Goal: Transaction & Acquisition: Purchase product/service

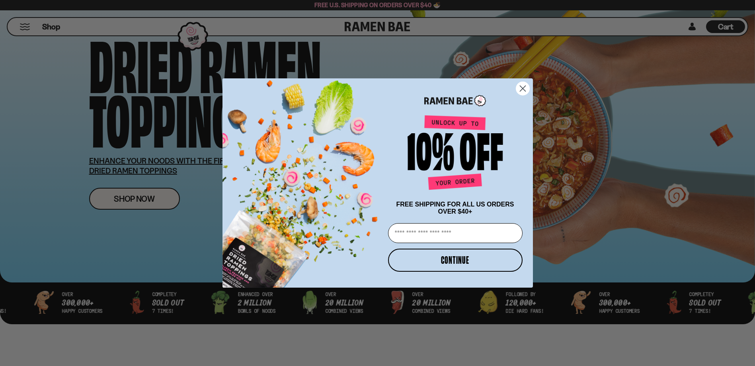
scroll to position [119, 0]
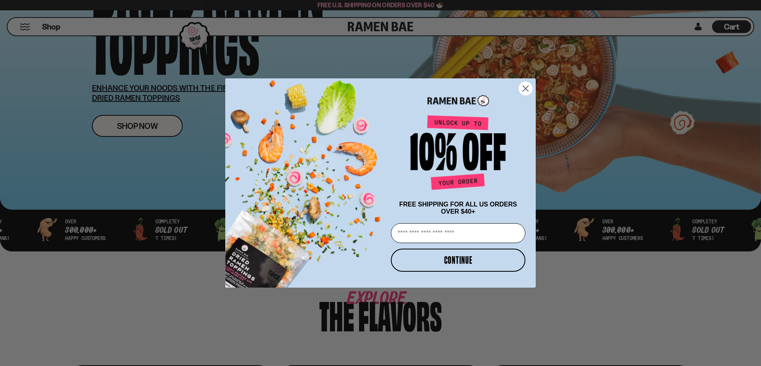
click at [436, 235] on input "Email" at bounding box center [458, 233] width 135 height 20
type input "**********"
click at [441, 257] on button "CONTINUE" at bounding box center [458, 260] width 135 height 23
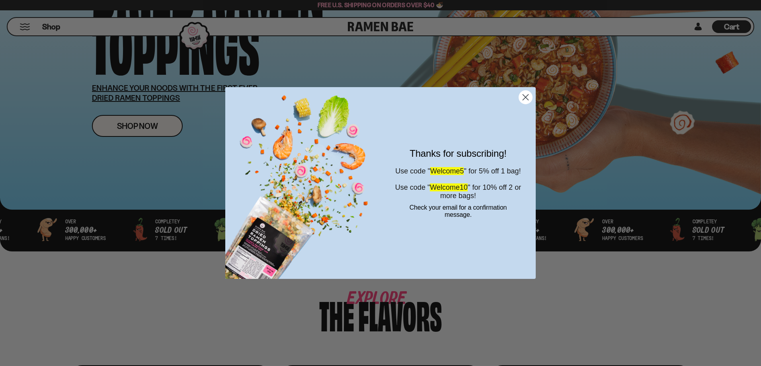
click at [528, 95] on icon "Close dialog" at bounding box center [526, 97] width 6 height 6
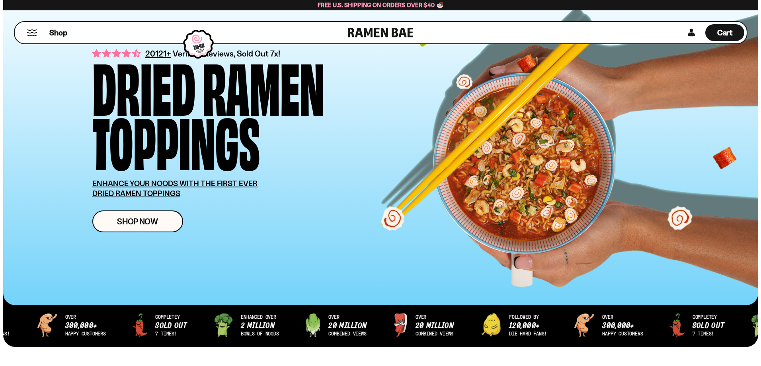
scroll to position [0, 0]
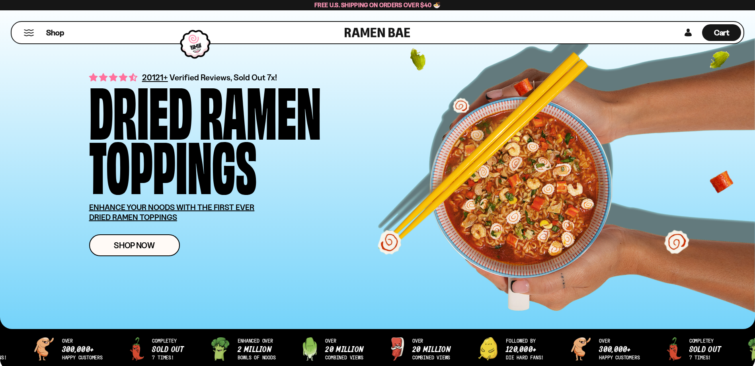
click at [30, 33] on button "Mobile Menu Trigger" at bounding box center [28, 32] width 11 height 7
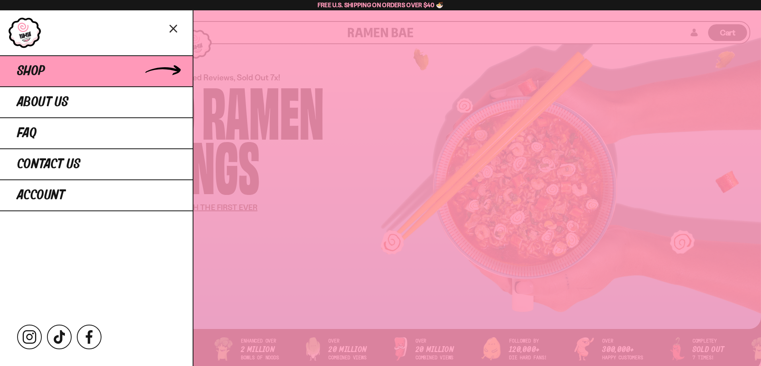
click at [37, 77] on span "Shop" at bounding box center [31, 71] width 28 height 14
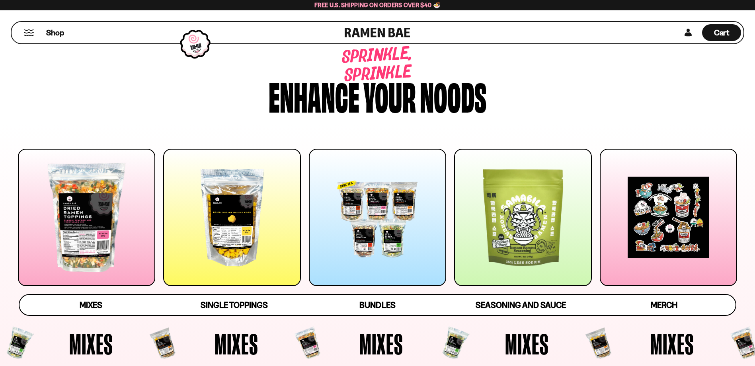
click at [101, 230] on div at bounding box center [86, 217] width 137 height 137
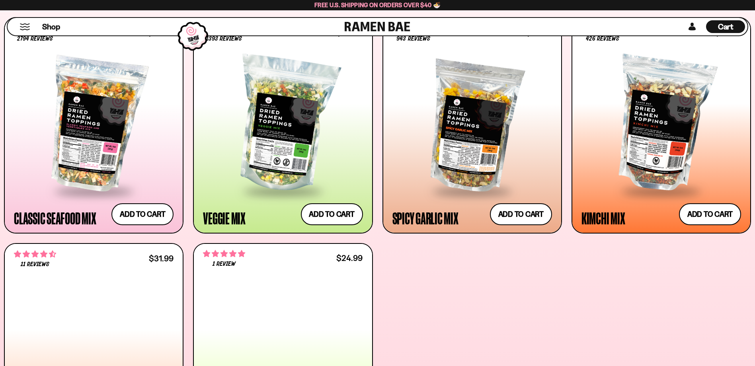
scroll to position [366, 0]
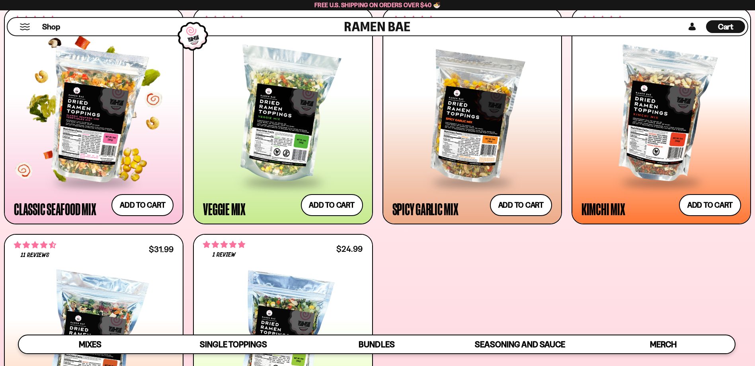
click at [105, 155] on div at bounding box center [94, 115] width 160 height 132
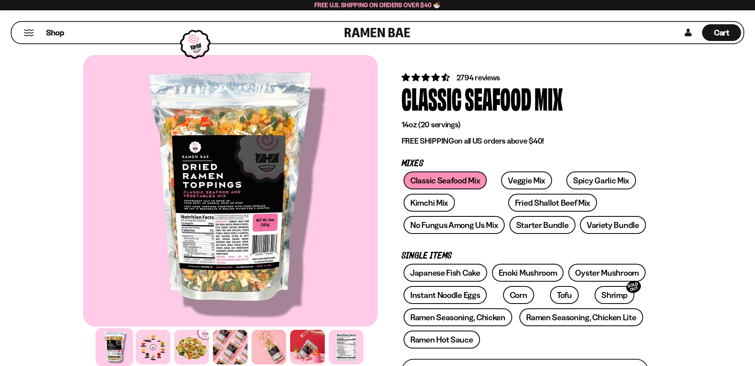
click at [258, 207] on div at bounding box center [230, 191] width 295 height 272
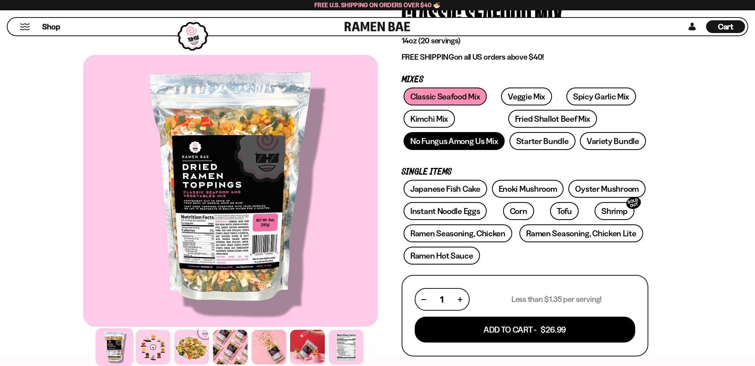
scroll to position [40, 0]
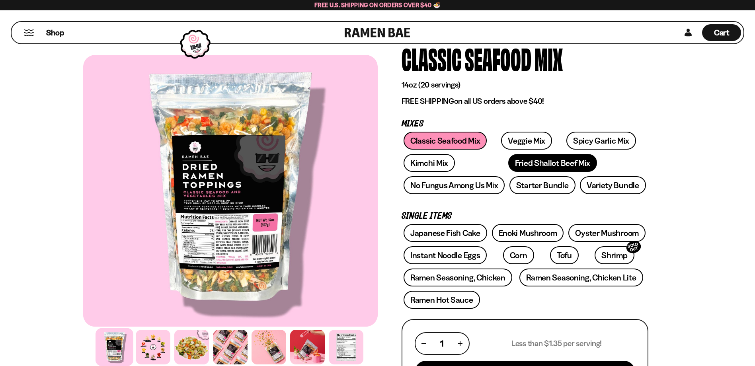
click at [514, 166] on link "Fried Shallot Beef Mix" at bounding box center [553, 163] width 89 height 18
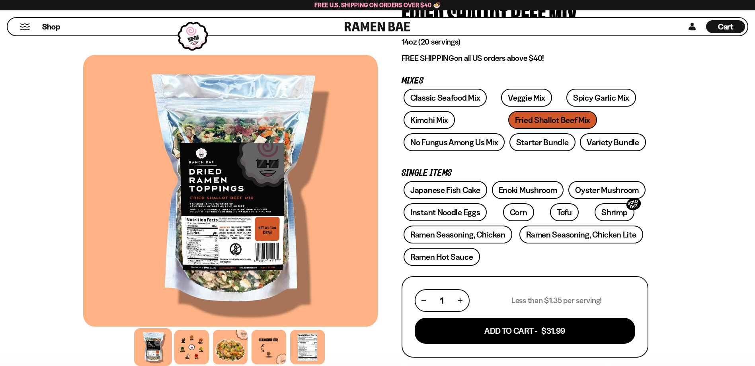
scroll to position [80, 0]
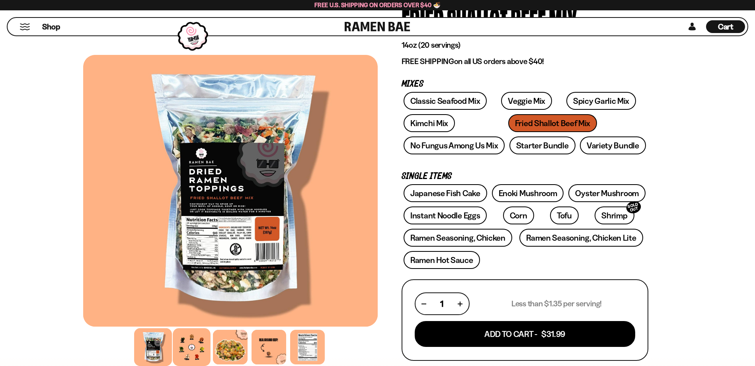
click at [187, 348] on div at bounding box center [192, 348] width 38 height 38
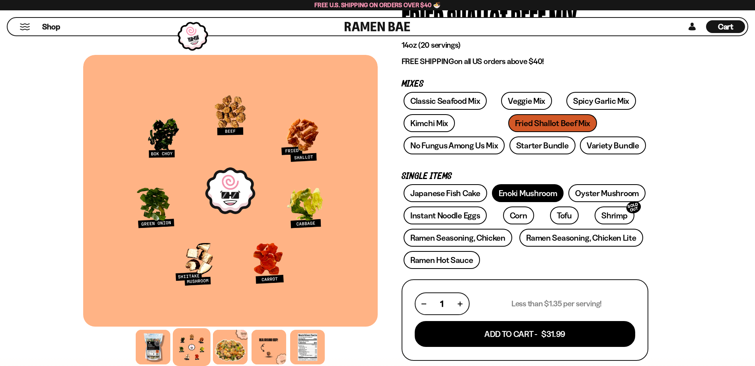
click at [529, 193] on link "Enoki Mushroom" at bounding box center [528, 193] width 72 height 18
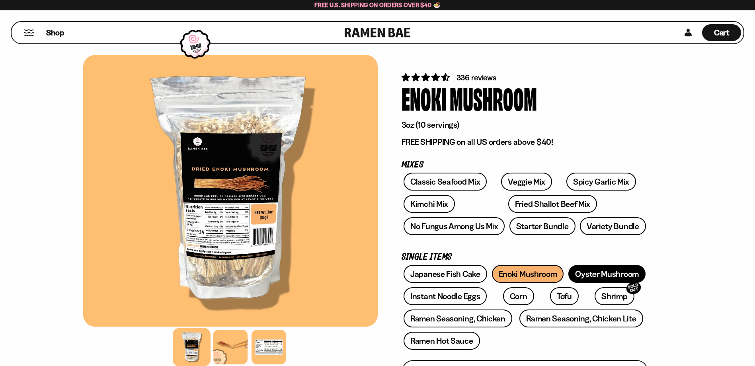
drag, startPoint x: 608, startPoint y: 274, endPoint x: 600, endPoint y: 273, distance: 7.7
click at [608, 275] on link "Oyster Mushroom" at bounding box center [607, 274] width 77 height 18
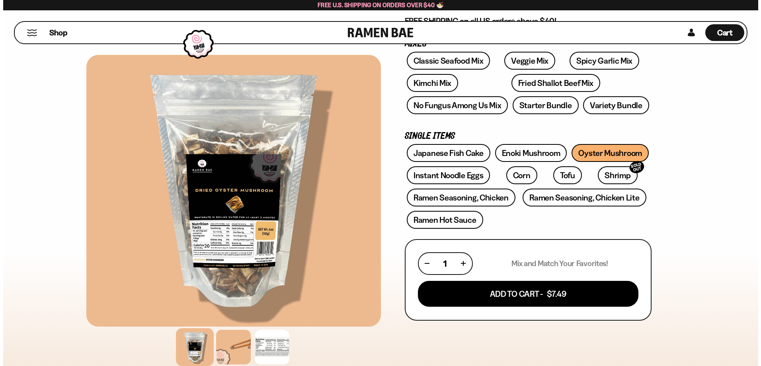
scroll to position [159, 0]
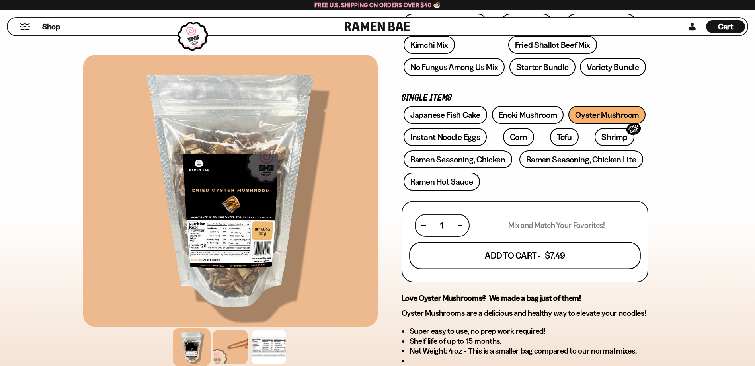
click at [465, 263] on button "Add To Cart - $7.49" at bounding box center [525, 255] width 232 height 27
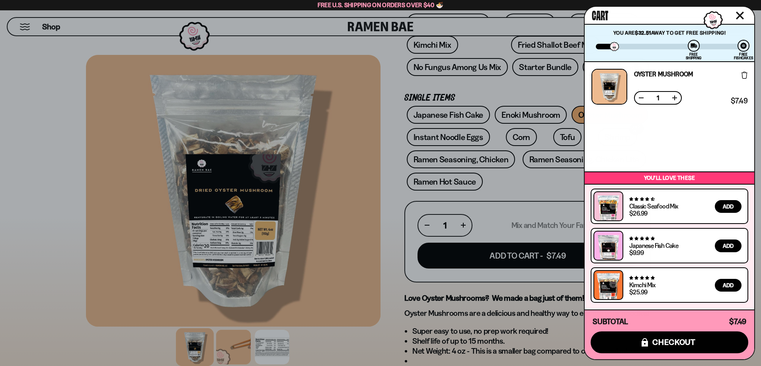
click at [606, 282] on link at bounding box center [608, 289] width 23 height 31
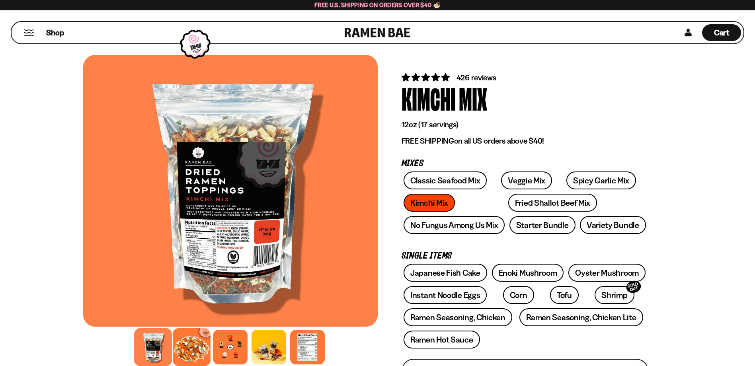
click at [194, 360] on div at bounding box center [192, 348] width 38 height 38
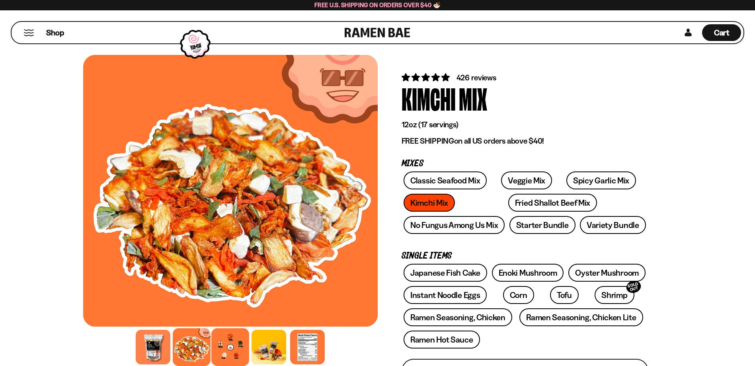
click at [225, 352] on div at bounding box center [230, 348] width 38 height 38
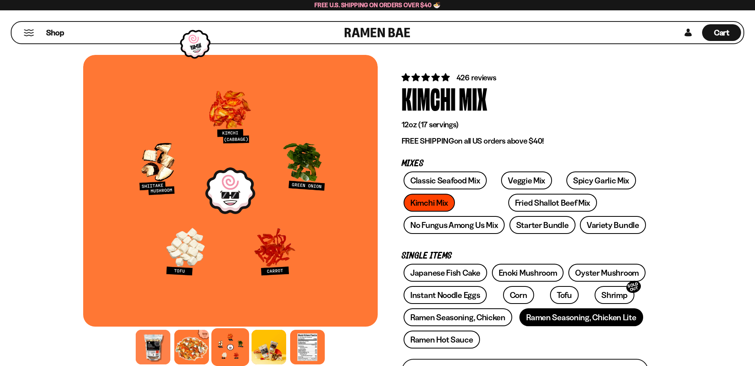
click at [576, 322] on link "Ramen Seasoning, Chicken Lite" at bounding box center [581, 318] width 123 height 18
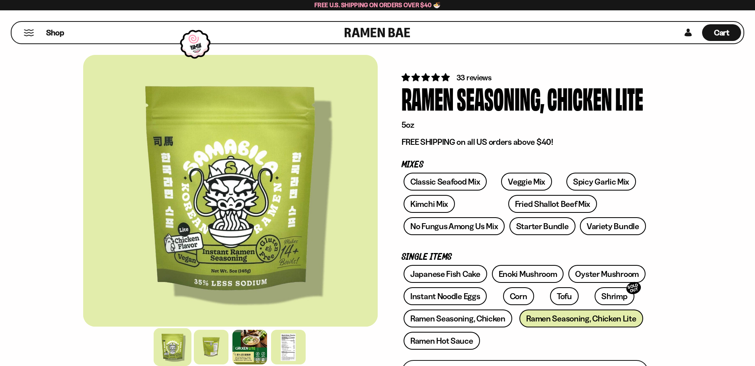
click at [171, 355] on div at bounding box center [173, 348] width 38 height 38
click at [201, 353] on div at bounding box center [211, 348] width 38 height 38
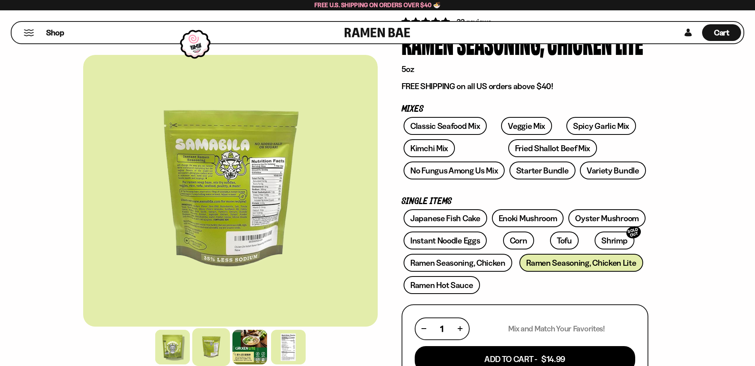
scroll to position [119, 0]
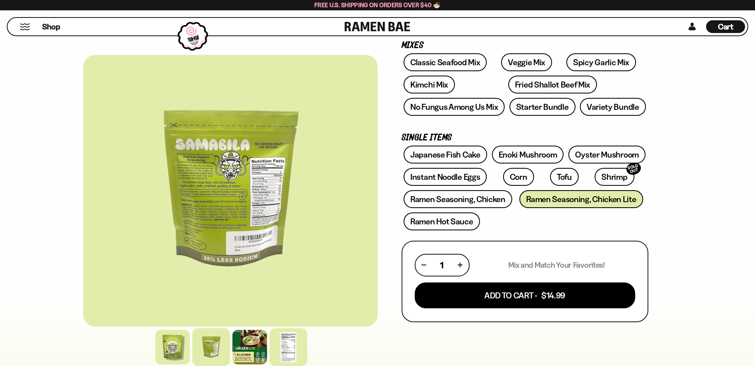
click at [296, 354] on div at bounding box center [289, 348] width 38 height 38
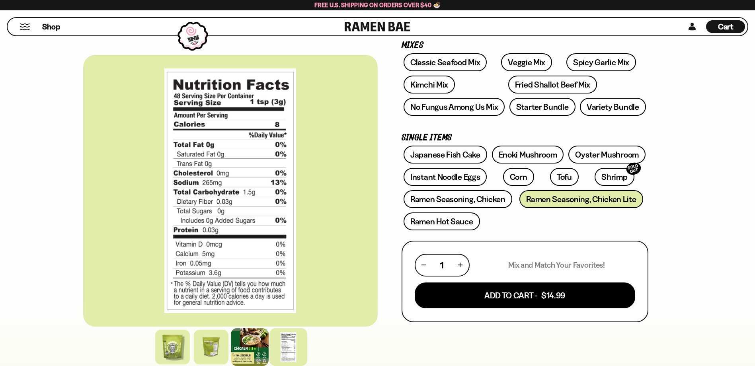
click at [250, 347] on div at bounding box center [250, 348] width 38 height 38
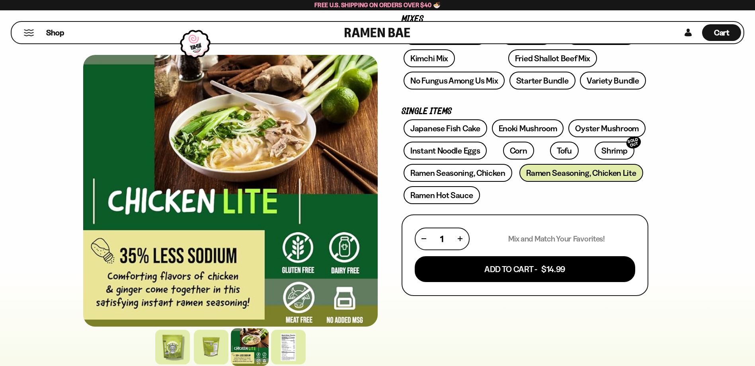
scroll to position [40, 0]
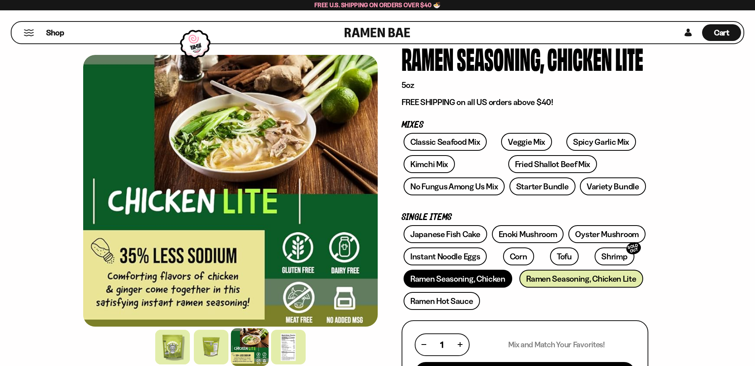
click at [433, 286] on link "Ramen Seasoning, Chicken" at bounding box center [458, 279] width 109 height 18
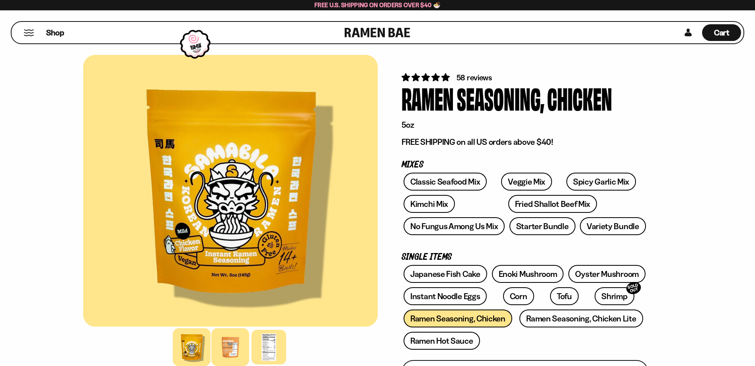
click at [226, 358] on div at bounding box center [230, 348] width 38 height 38
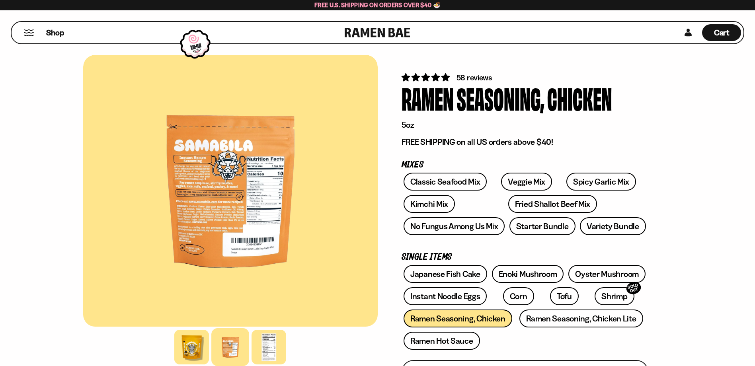
click at [28, 31] on button "Mobile Menu Trigger" at bounding box center [28, 32] width 11 height 7
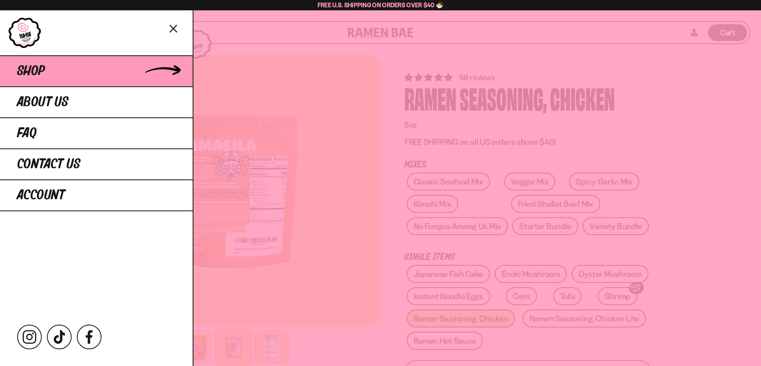
click at [61, 77] on link "Shop" at bounding box center [96, 70] width 193 height 31
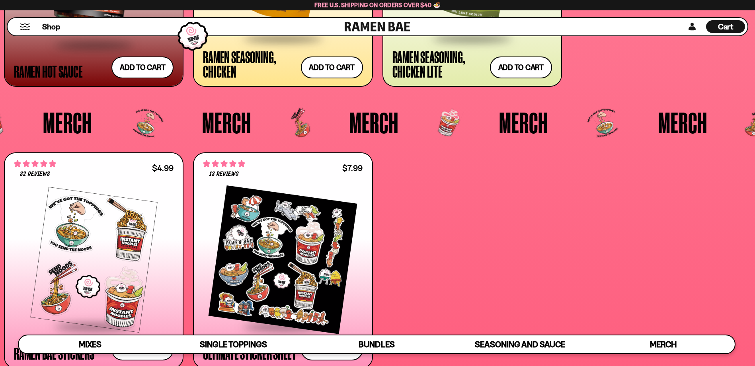
scroll to position [2588, 0]
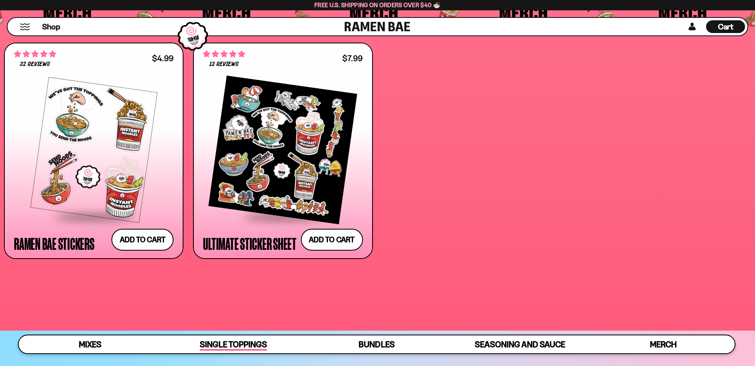
click at [225, 345] on span "Single Toppings" at bounding box center [233, 345] width 67 height 11
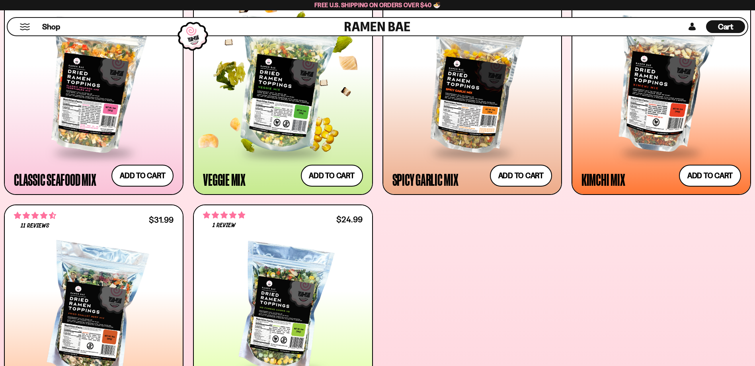
scroll to position [478, 0]
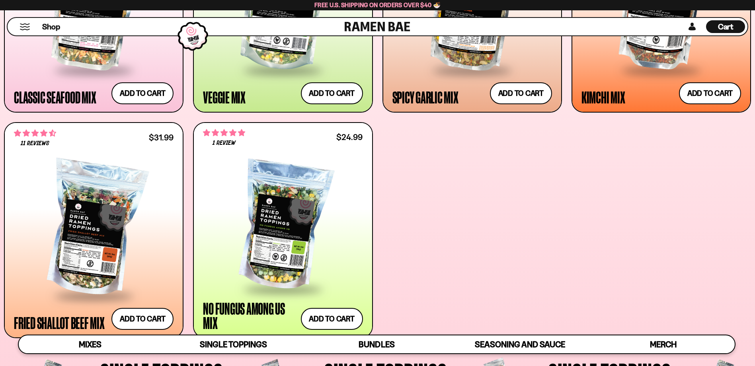
click at [29, 29] on button "Mobile Menu Trigger" at bounding box center [25, 26] width 11 height 7
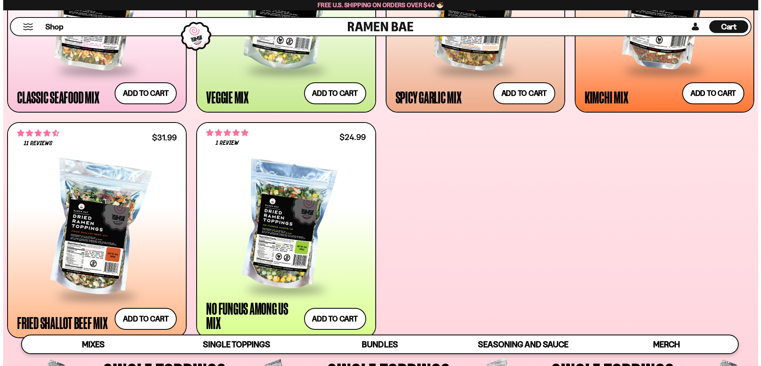
scroll to position [479, 0]
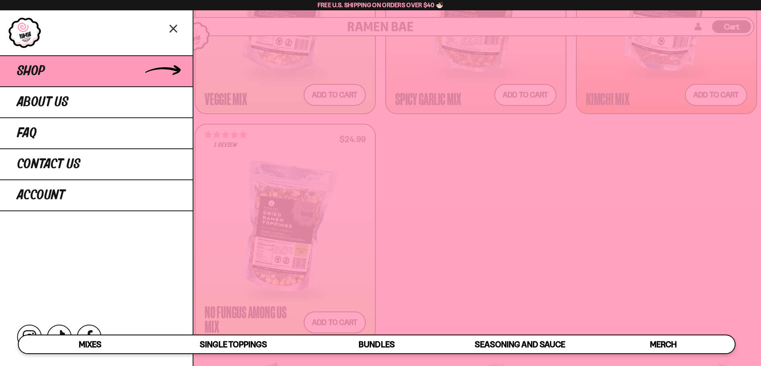
click at [47, 72] on link "Shop" at bounding box center [96, 70] width 193 height 31
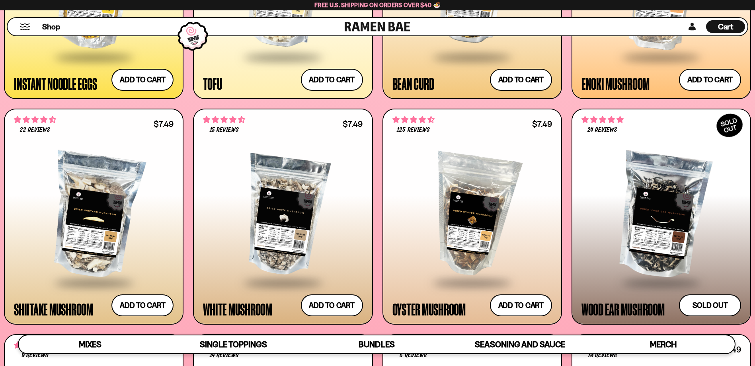
scroll to position [1314, 0]
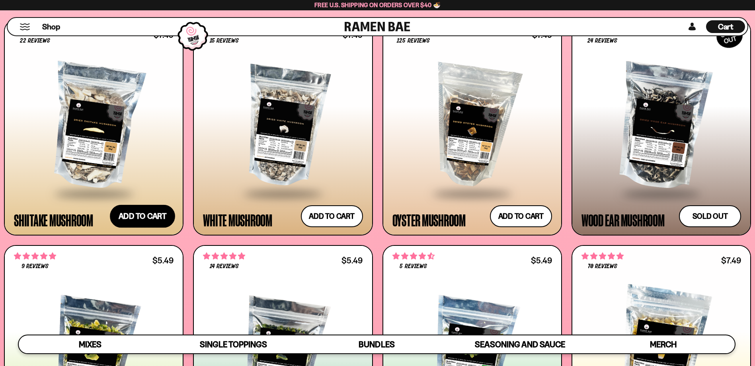
click at [153, 217] on button "Add to cart" at bounding box center [142, 216] width 65 height 23
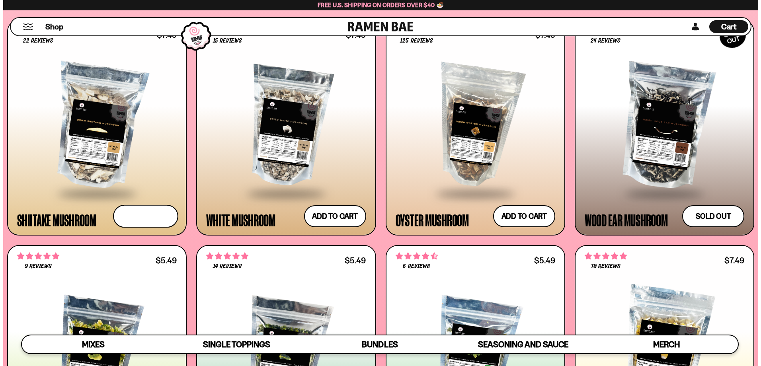
scroll to position [1320, 0]
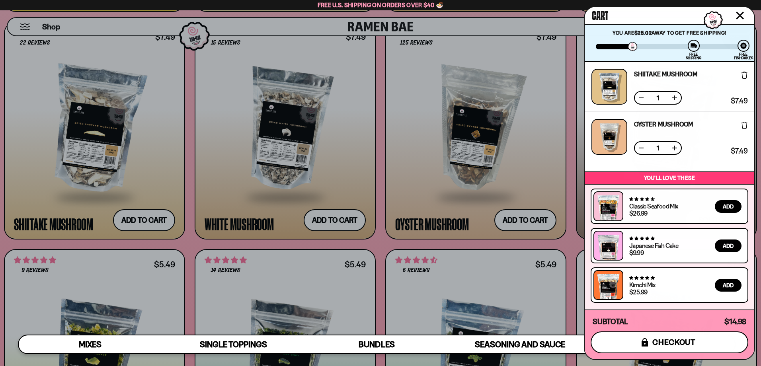
click at [681, 346] on span "checkout" at bounding box center [674, 342] width 43 height 9
